Goal: Navigation & Orientation: Understand site structure

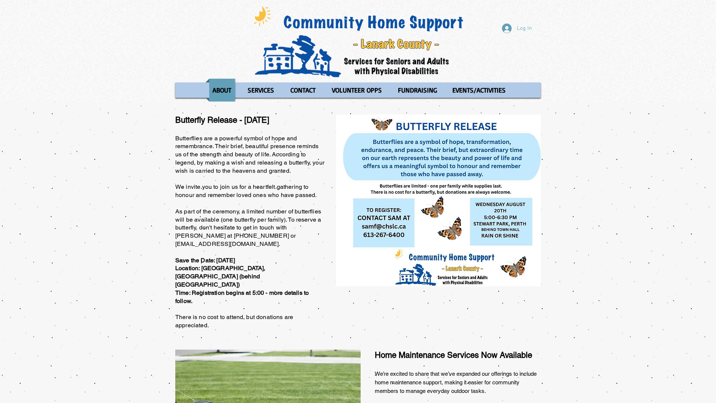
click at [0, 0] on div "Log In ABOUT OUR STORIES Diner's Club Stories MOW Stories [PERSON_NAME]'s Journ…" at bounding box center [358, 51] width 716 height 102
